Goal: Task Accomplishment & Management: Use online tool/utility

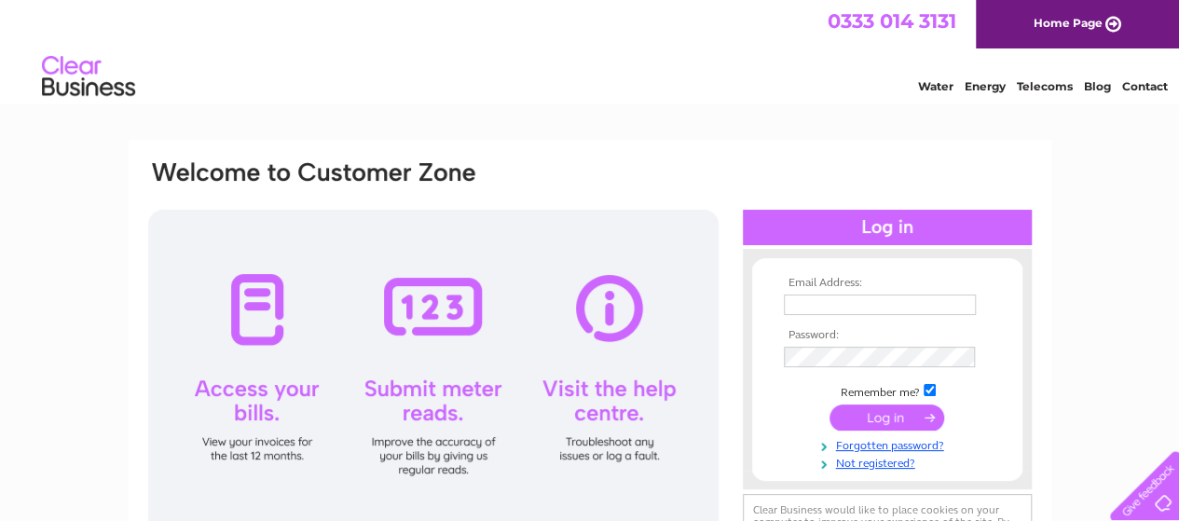
click at [848, 320] on td at bounding box center [887, 324] width 216 height 9
click at [850, 310] on input "text" at bounding box center [880, 305] width 192 height 21
type input "JAMIE@HICKMANRIGGING.CO.UK"
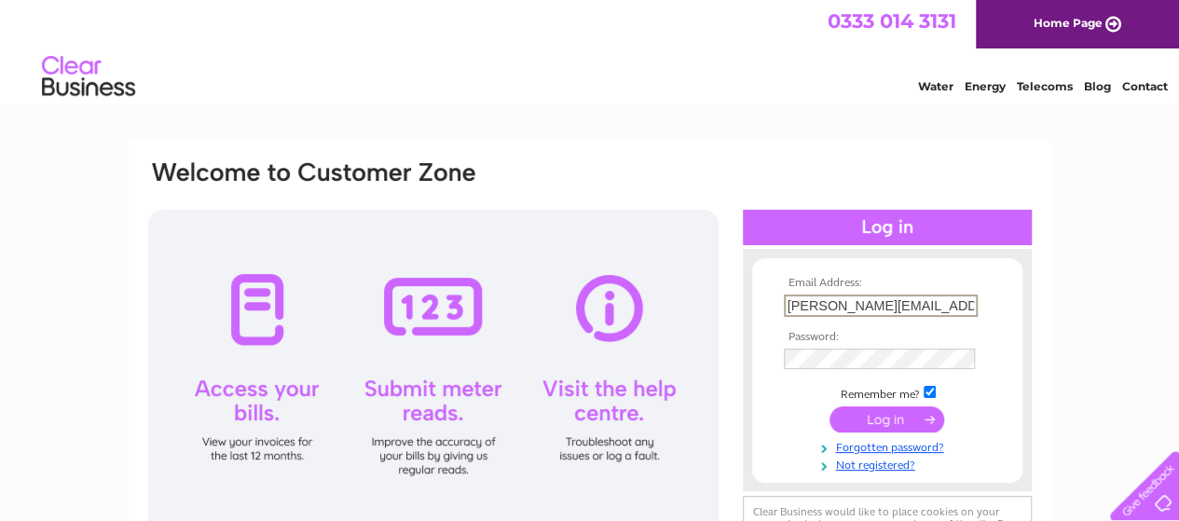
click at [837, 381] on td at bounding box center [887, 378] width 216 height 9
click at [871, 424] on input "submit" at bounding box center [887, 420] width 115 height 26
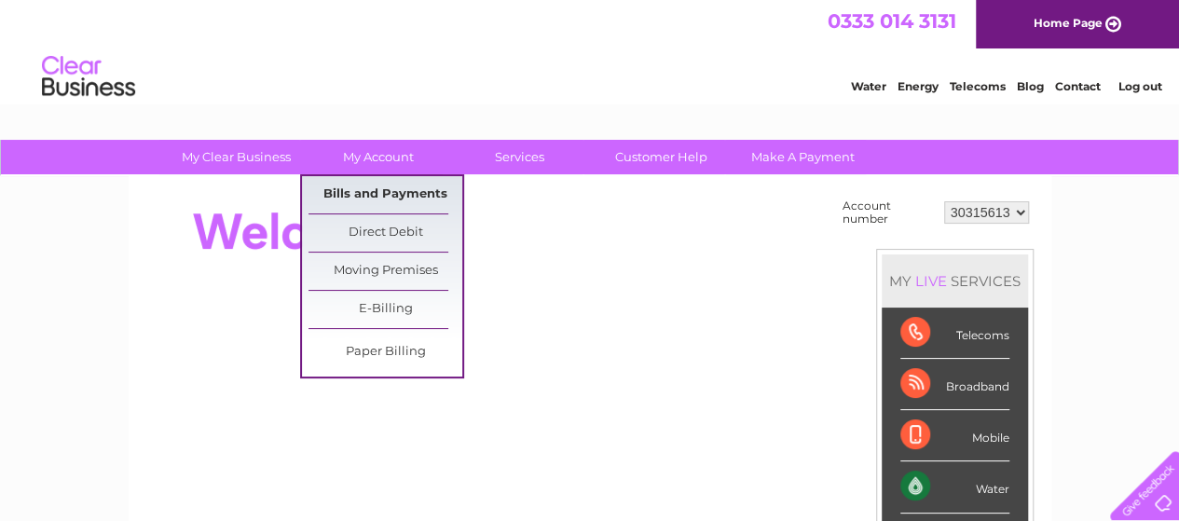
click at [375, 193] on link "Bills and Payments" at bounding box center [386, 194] width 154 height 37
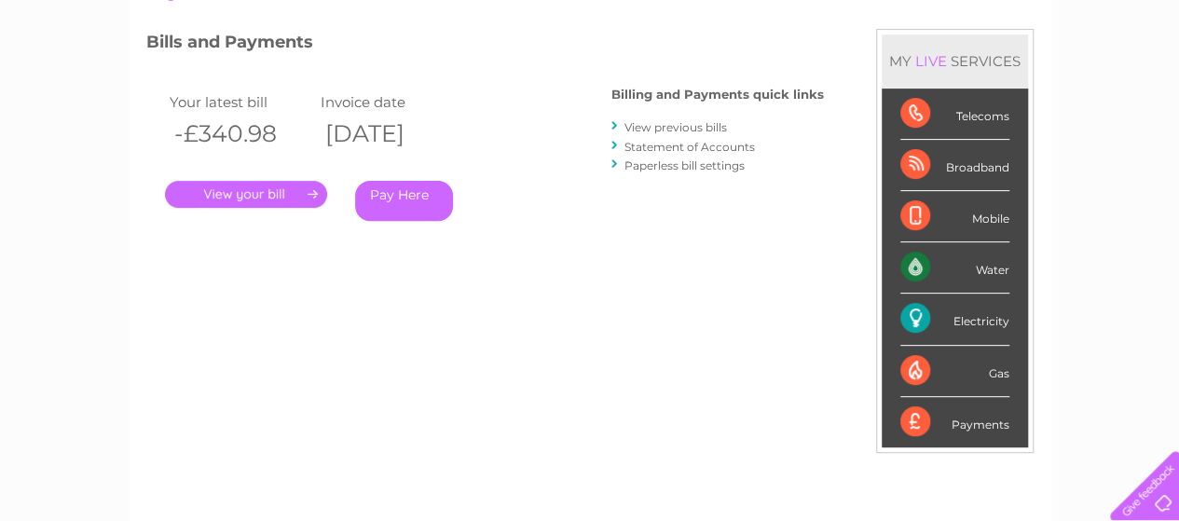
scroll to position [30, 0]
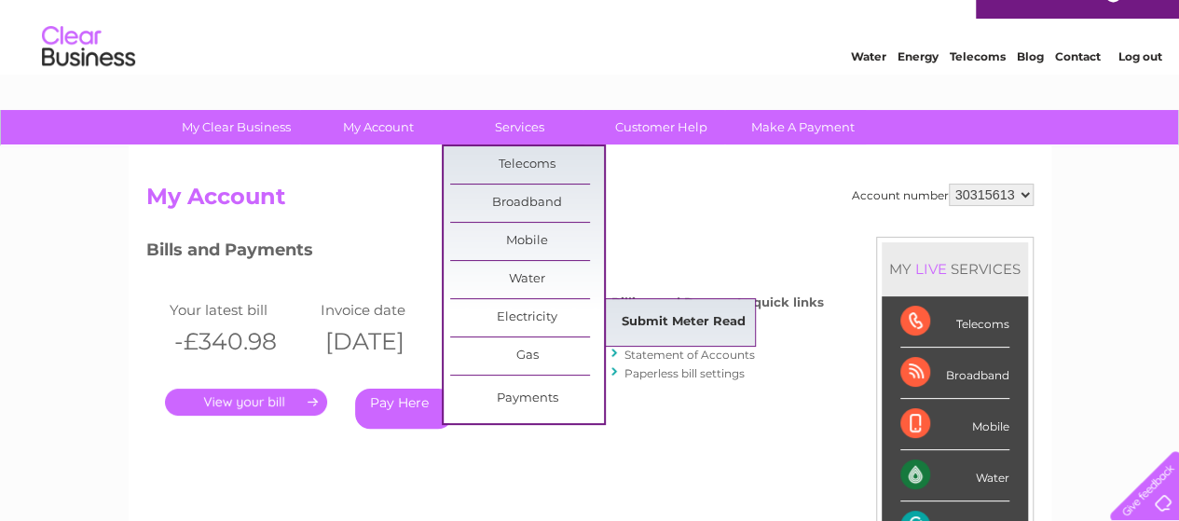
click at [673, 314] on link "Submit Meter Read" at bounding box center [684, 322] width 154 height 37
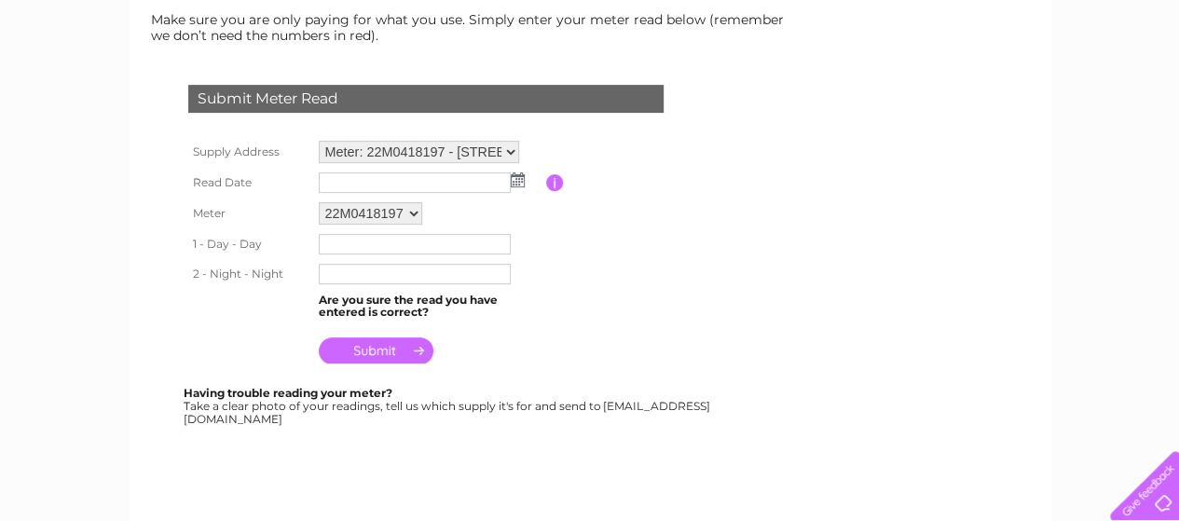
scroll to position [260, 0]
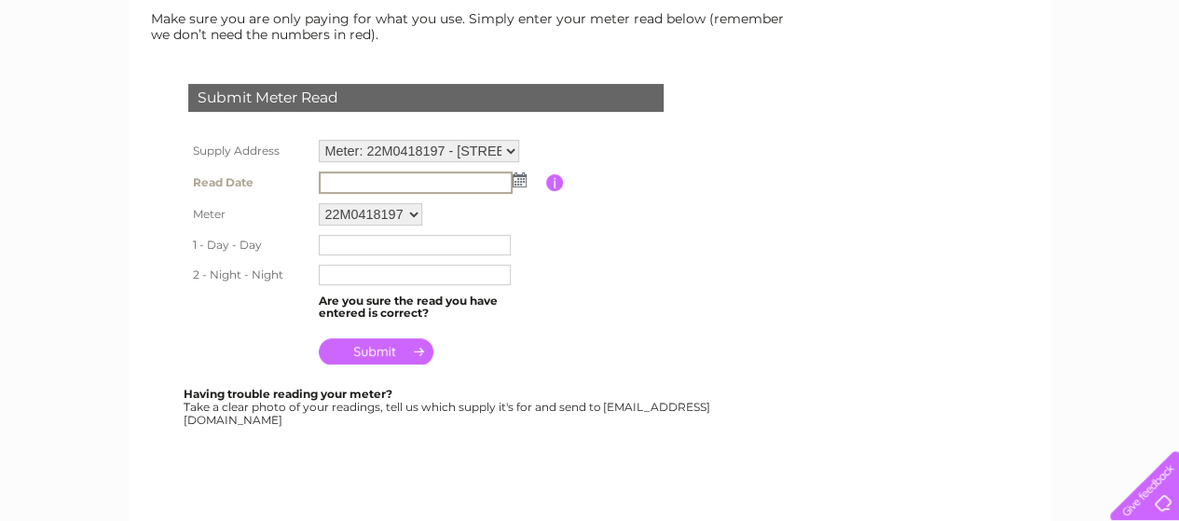
click at [412, 186] on input "text" at bounding box center [416, 183] width 194 height 22
click at [521, 177] on img at bounding box center [520, 179] width 14 height 15
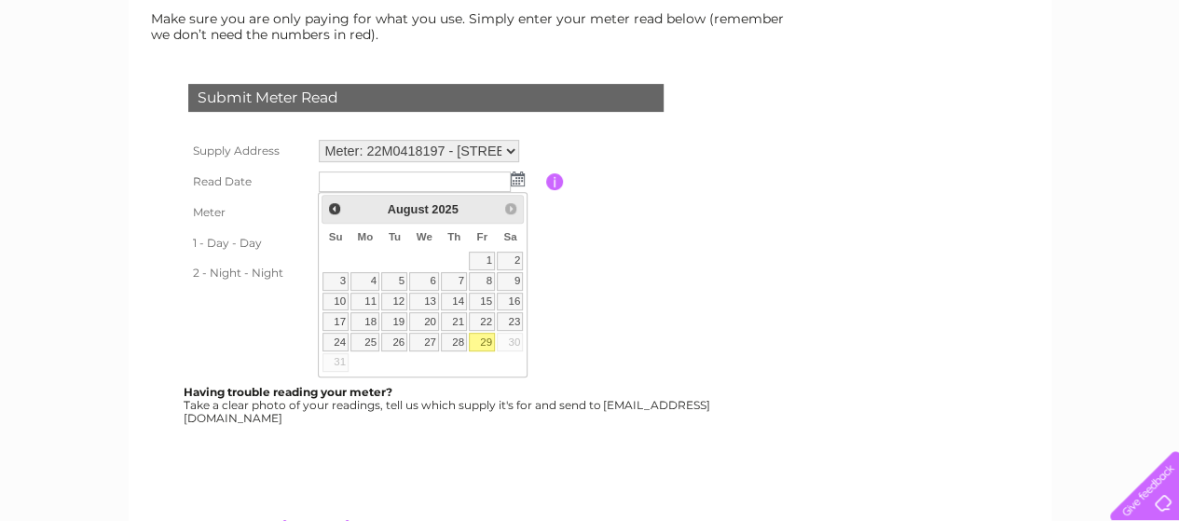
click at [479, 340] on link "29" at bounding box center [482, 342] width 26 height 19
type input "2025/08/29"
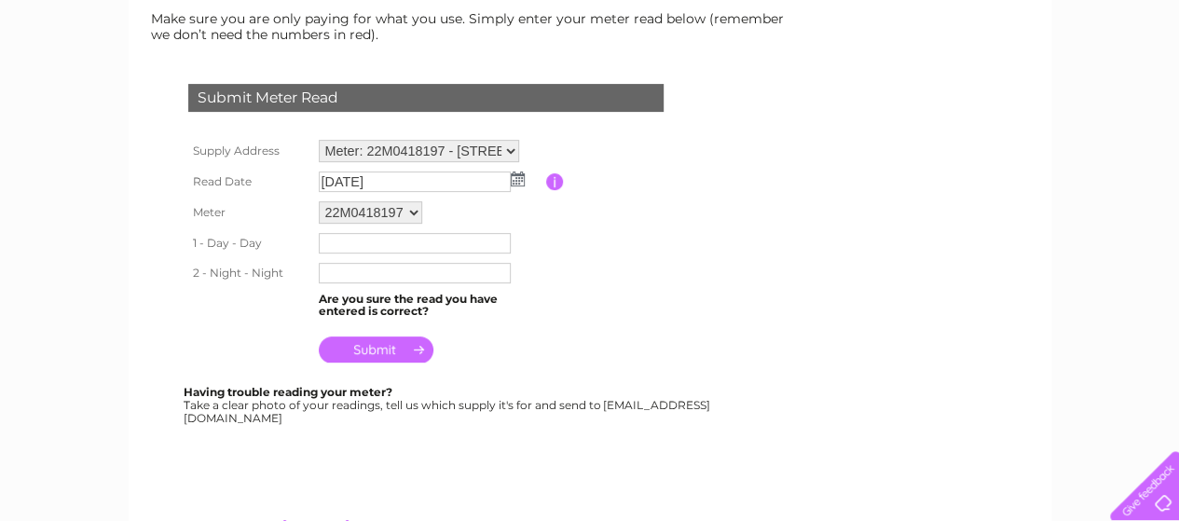
click at [351, 241] on input "text" at bounding box center [415, 243] width 192 height 21
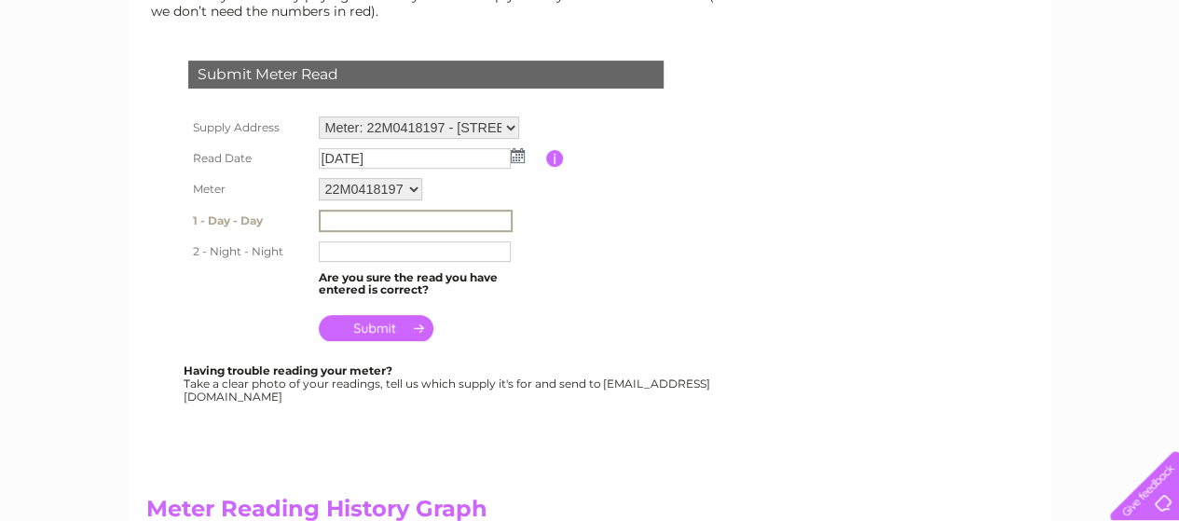
scroll to position [283, 0]
type input "7"
type input "07434"
click at [348, 262] on input "text" at bounding box center [416, 252] width 194 height 22
click at [323, 253] on input "1009" at bounding box center [416, 252] width 194 height 22
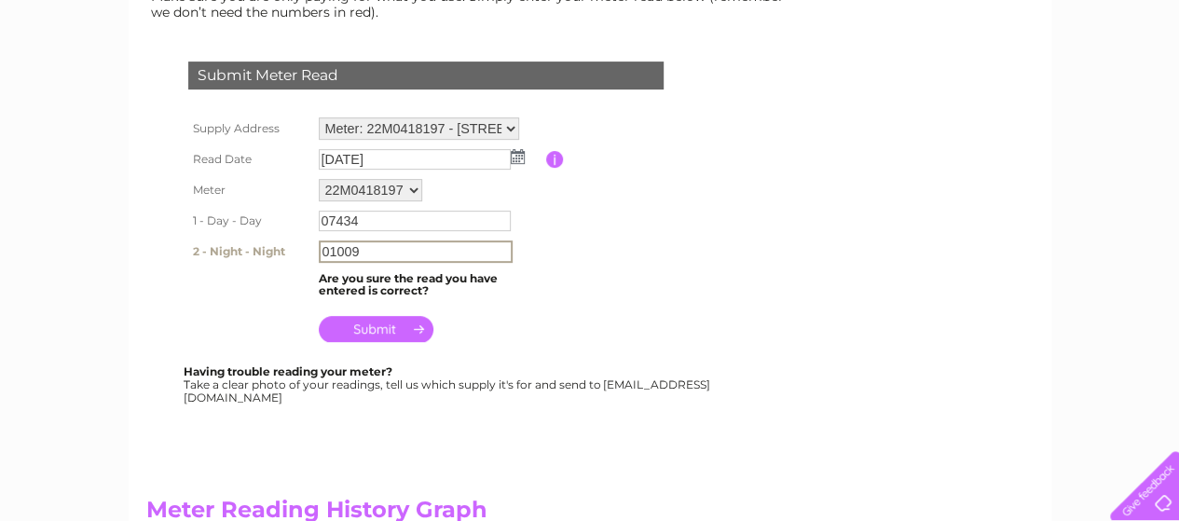
type input "01009"
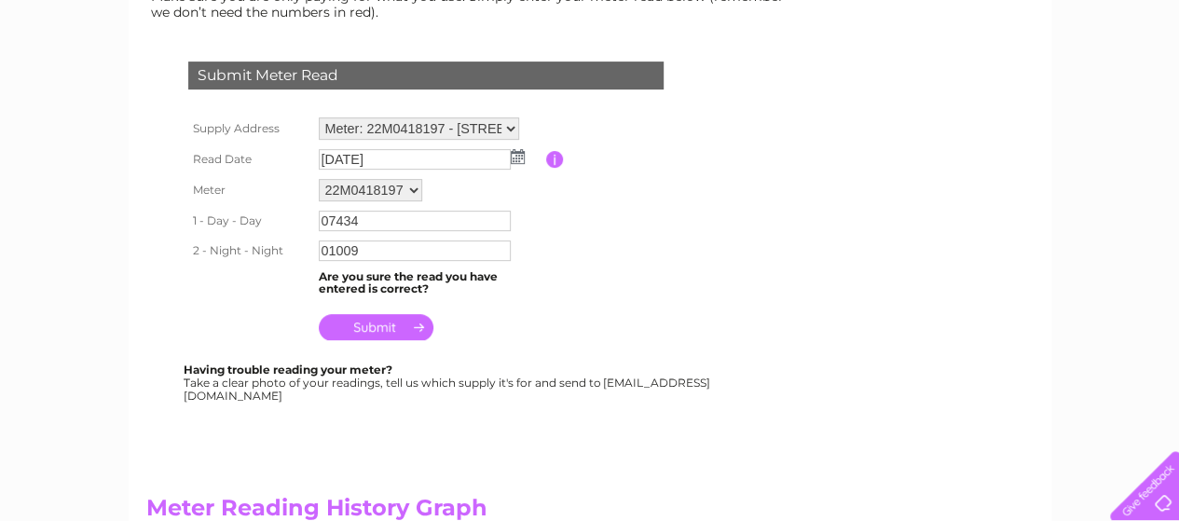
click at [372, 328] on input "submit" at bounding box center [376, 327] width 115 height 26
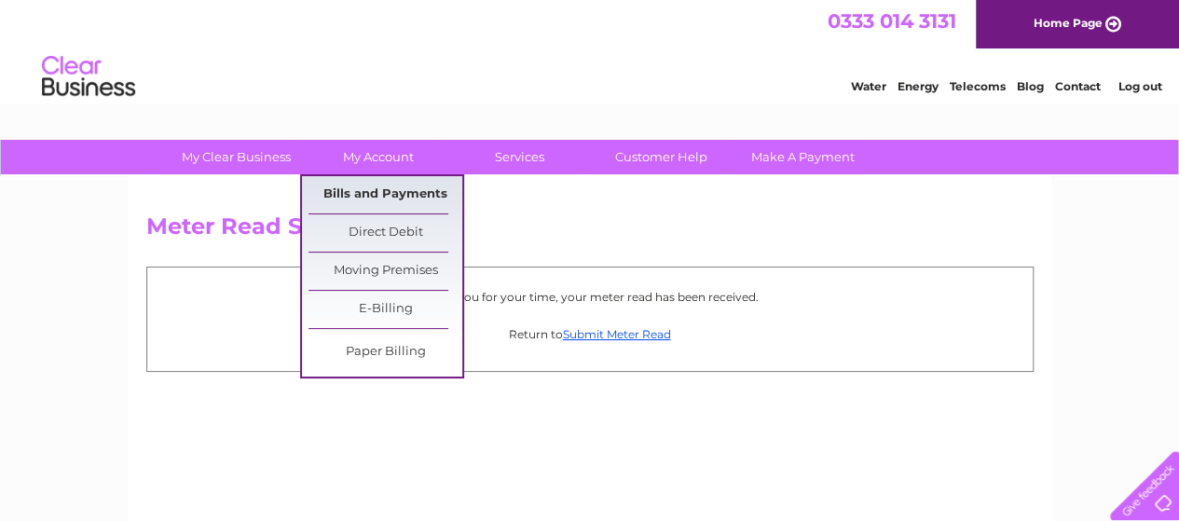
click at [360, 183] on link "Bills and Payments" at bounding box center [386, 194] width 154 height 37
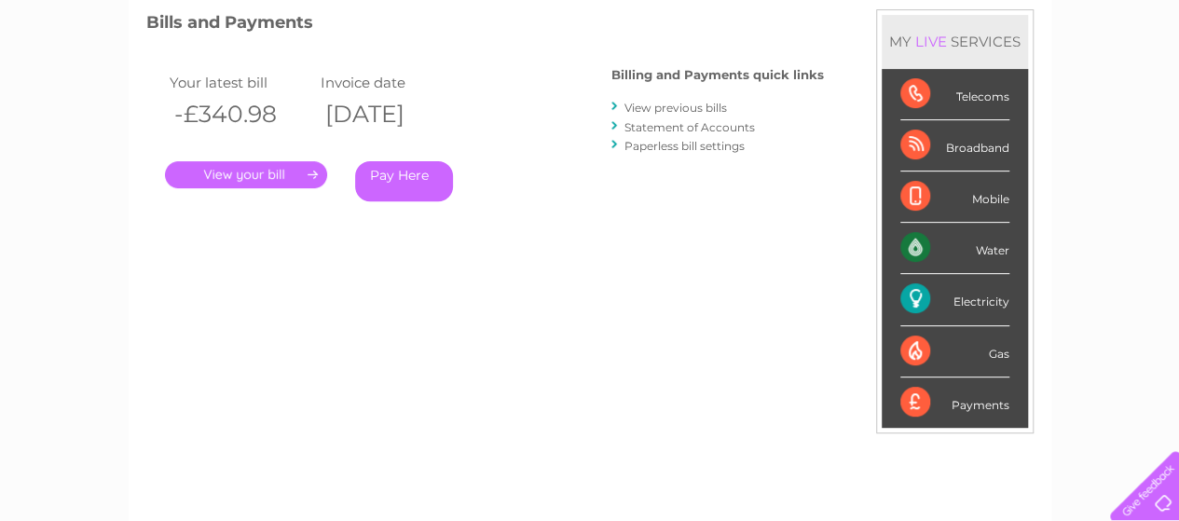
scroll to position [258, 0]
click at [645, 100] on div "Billing and Payments quick links View previous bills Statement of Accounts Pape…" at bounding box center [718, 111] width 213 height 122
click at [643, 107] on link "View previous bills" at bounding box center [676, 107] width 103 height 14
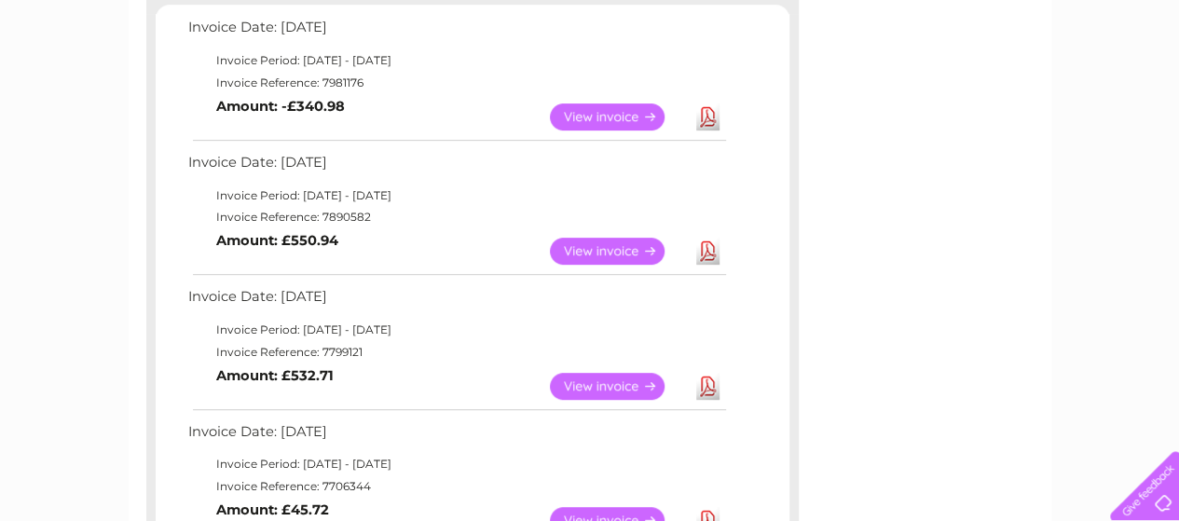
scroll to position [334, 0]
click at [632, 120] on link "View" at bounding box center [618, 117] width 137 height 27
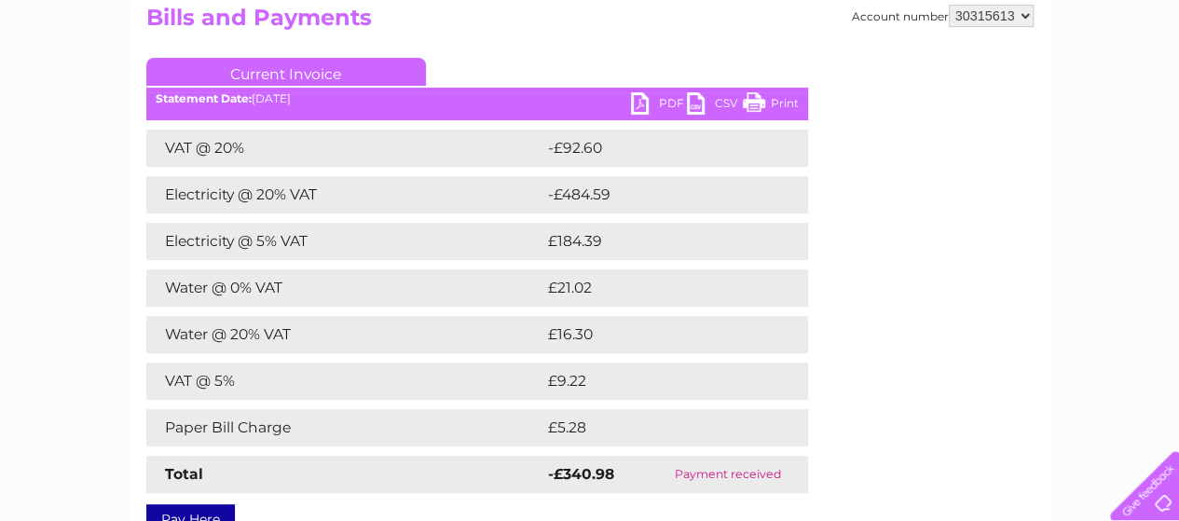
scroll to position [209, 0]
click at [669, 98] on link "PDF" at bounding box center [659, 105] width 56 height 27
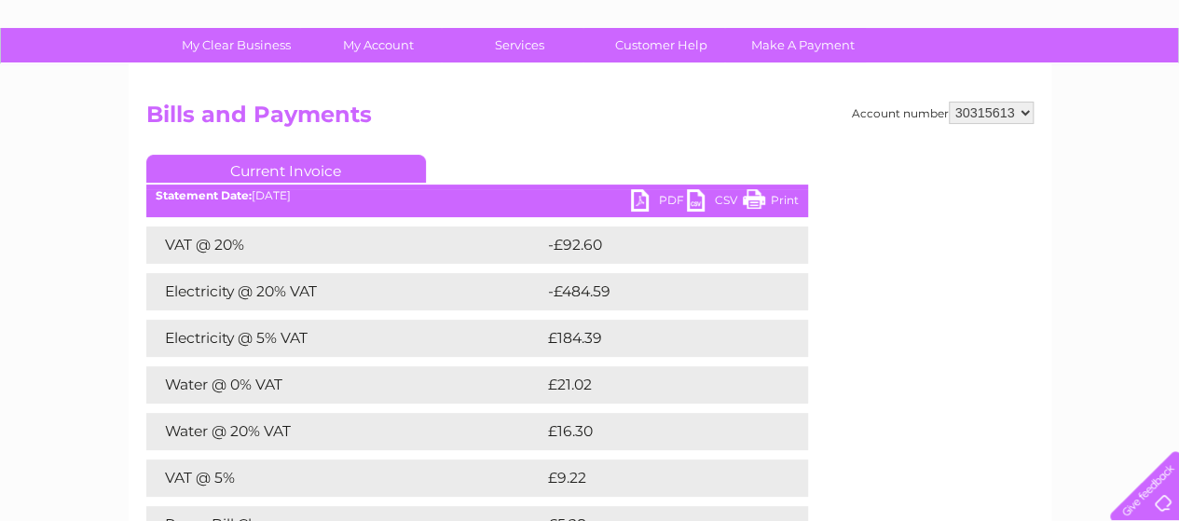
scroll to position [0, 0]
